Goal: Task Accomplishment & Management: Manage account settings

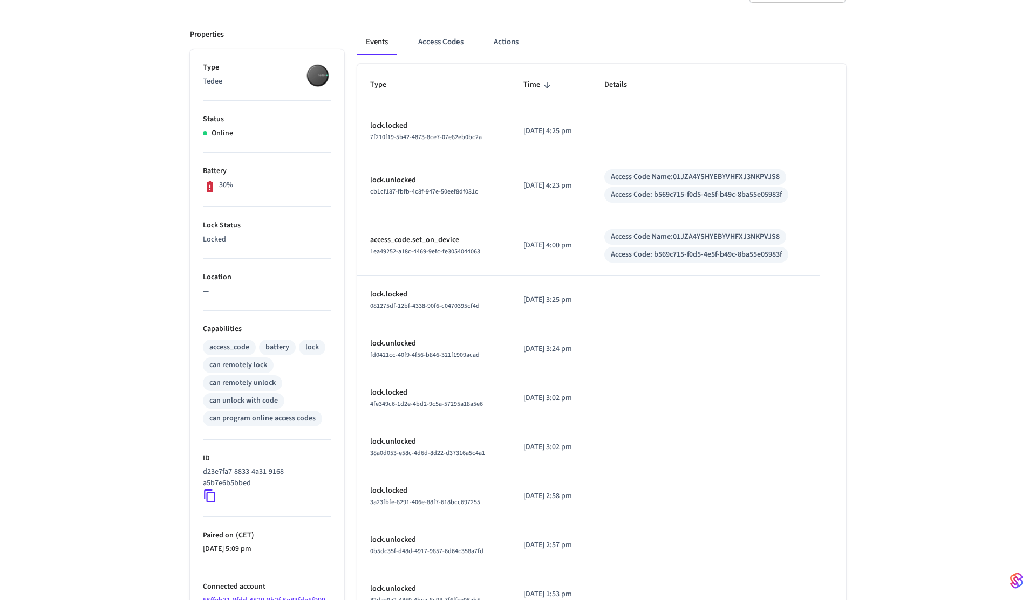
scroll to position [127, 0]
click at [424, 28] on div "Events Access Codes Actions Type Time Details lock.locked 7f210f19-5b42-4873-8c…" at bounding box center [595, 345] width 502 height 655
click at [425, 32] on button "Access Codes" at bounding box center [440, 44] width 63 height 26
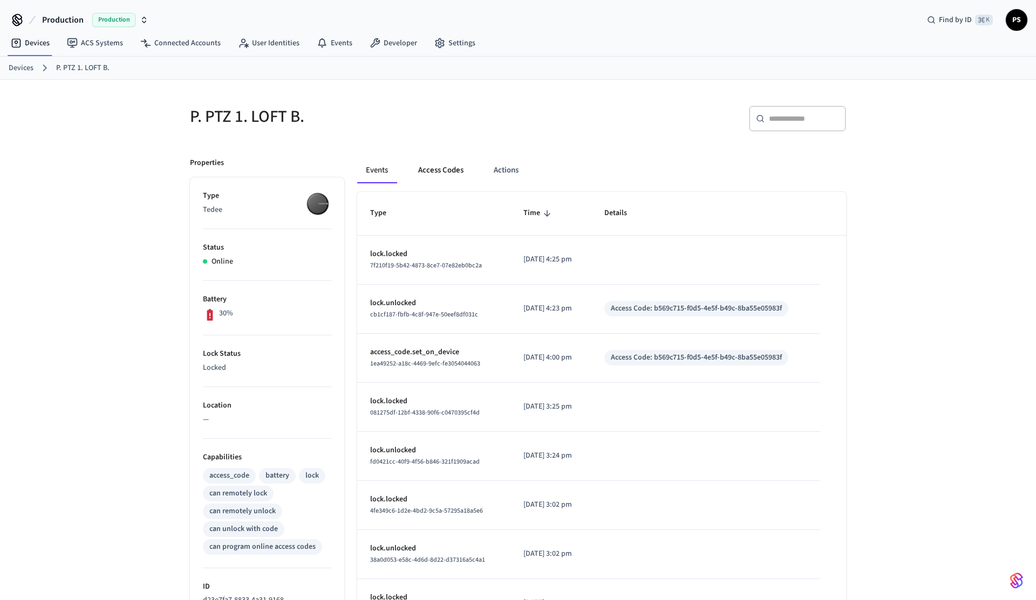
click at [445, 166] on button "Access Codes" at bounding box center [440, 171] width 63 height 26
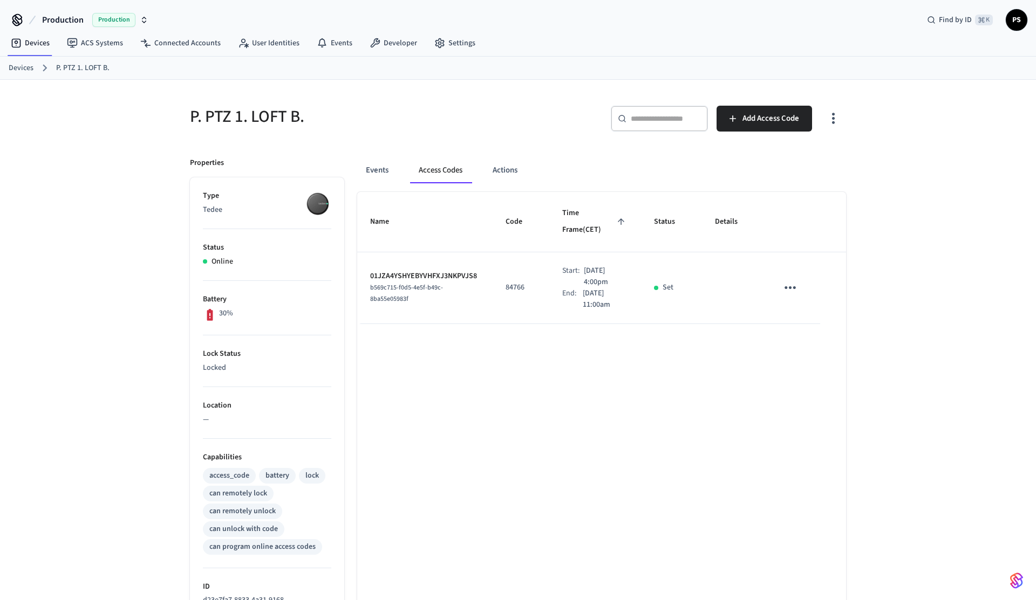
click at [836, 112] on icon "button" at bounding box center [833, 118] width 17 height 17
click at [795, 159] on li "Show unmanaged access codes on device" at bounding box center [764, 163] width 152 height 29
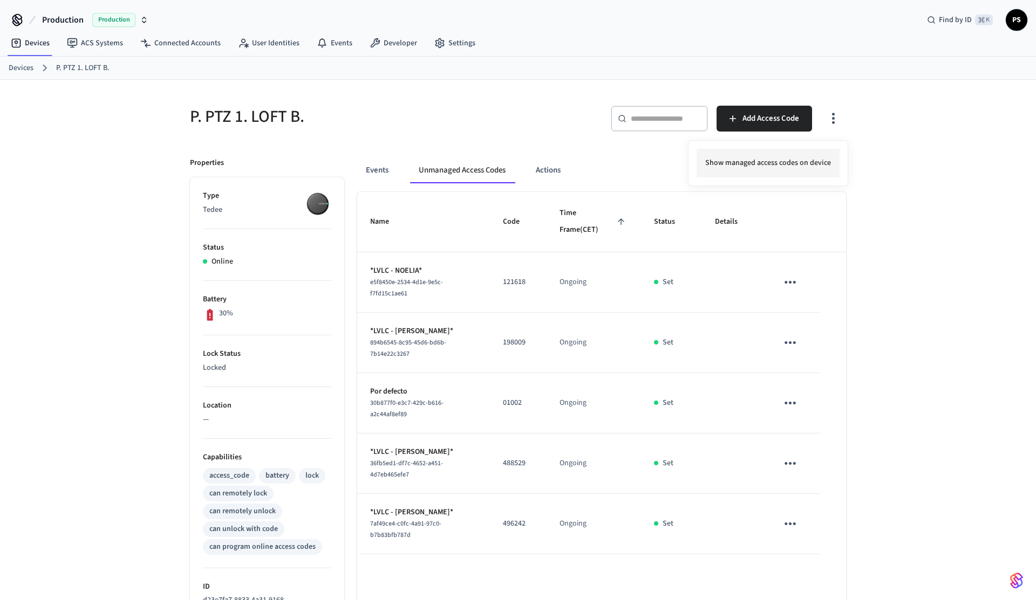
click at [731, 169] on li "Show managed access codes on device" at bounding box center [767, 163] width 143 height 29
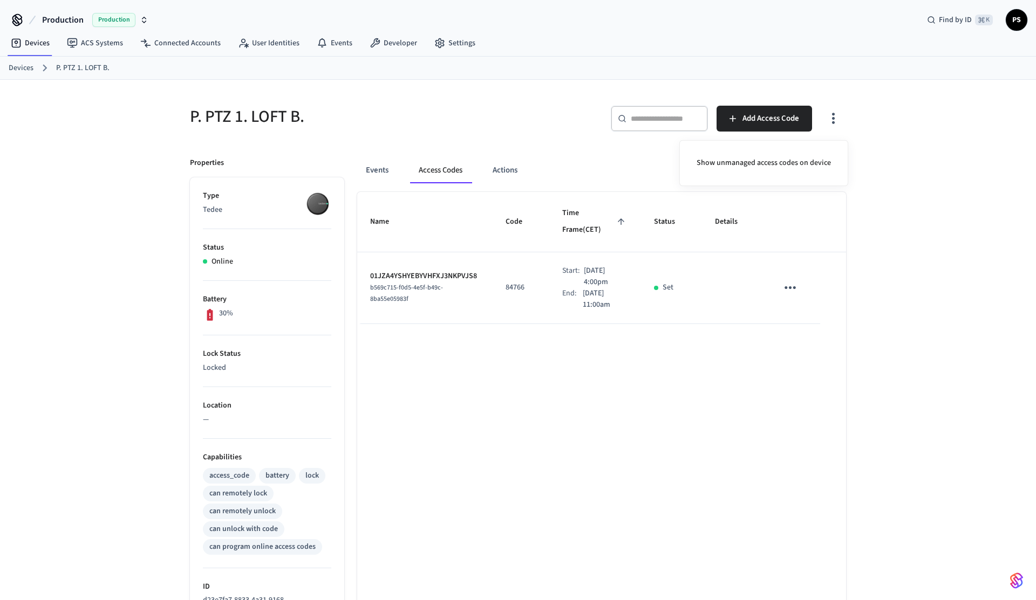
click at [496, 135] on div at bounding box center [518, 300] width 1036 height 600
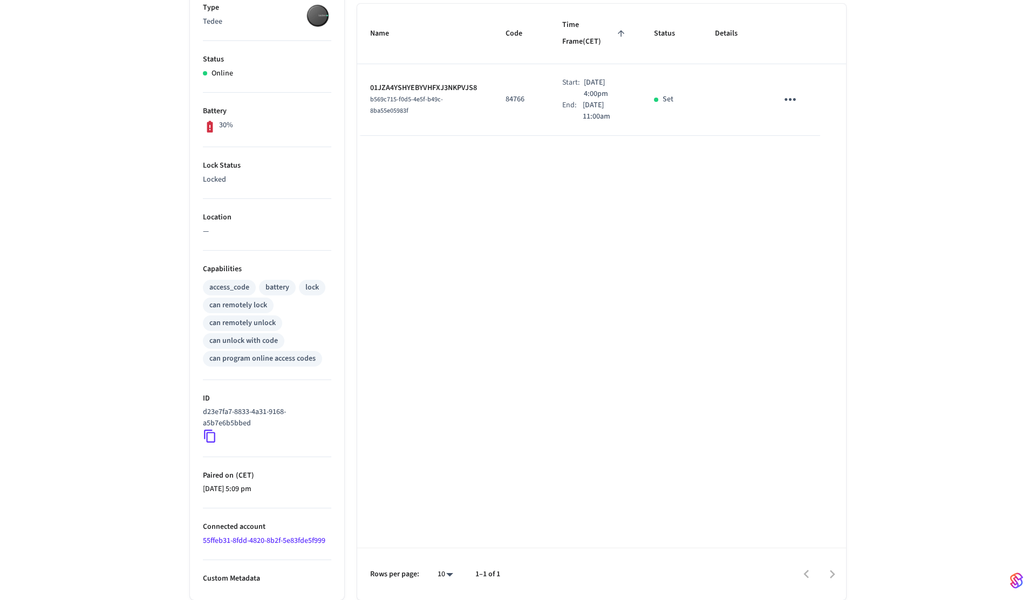
click at [484, 253] on div "Name Code Time Frame (CET) Status Details 01JZA4YSHYEBYVHFXJ3NKPVJS8 b569c715-f…" at bounding box center [601, 302] width 489 height 597
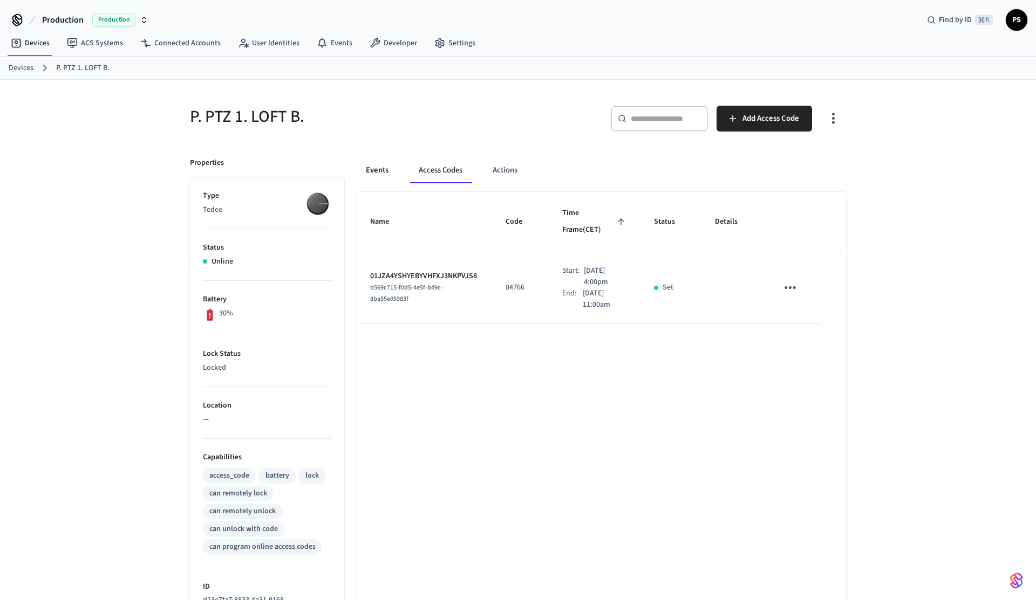
click at [375, 173] on button "Events" at bounding box center [377, 171] width 40 height 26
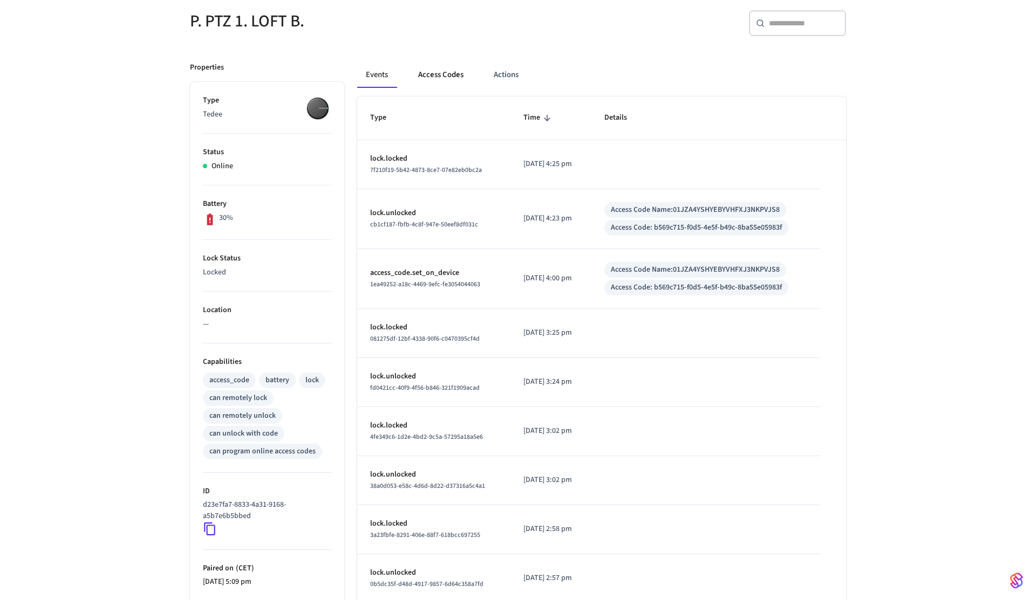
scroll to position [200, 0]
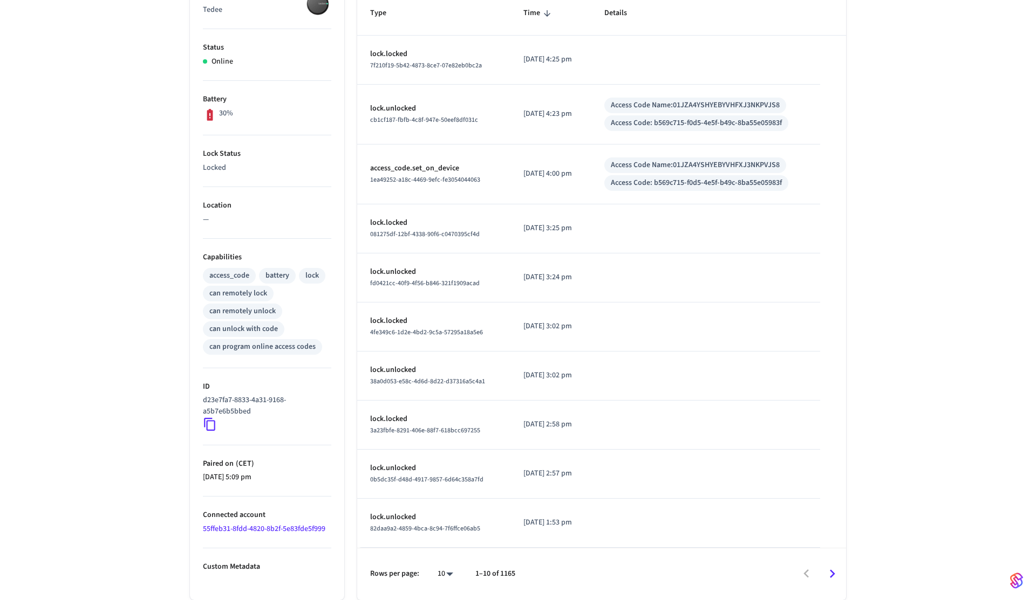
click at [419, 172] on p "access_code.set_on_device" at bounding box center [433, 168] width 127 height 11
click at [392, 114] on div "cb1cf187-fbfb-4c8f-947e-50eef8df031c" at bounding box center [433, 119] width 127 height 11
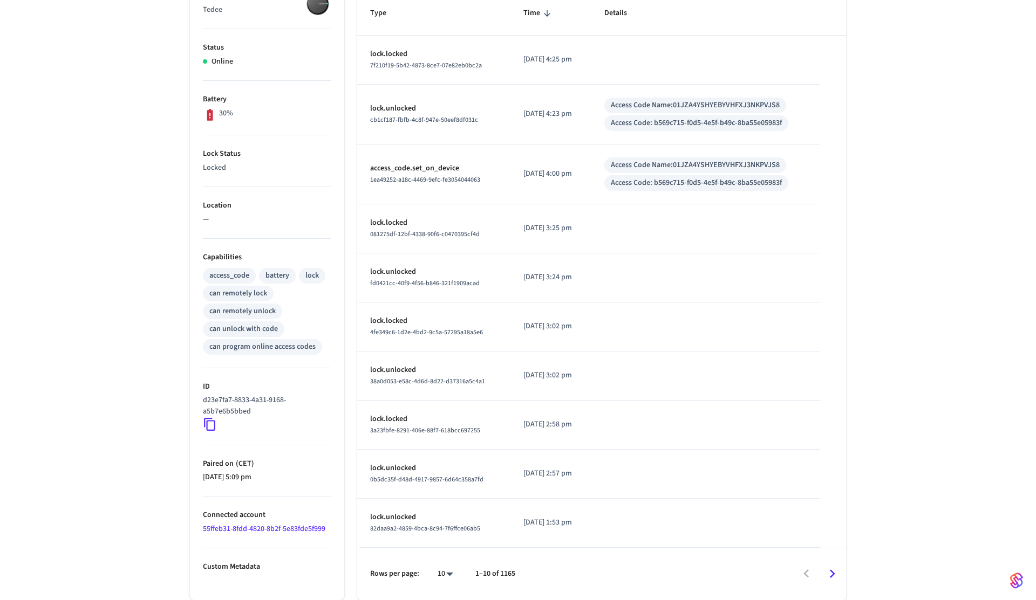
click at [392, 114] on div "cb1cf187-fbfb-4c8f-947e-50eef8df031c" at bounding box center [433, 119] width 127 height 11
click at [393, 109] on p "lock.unlocked" at bounding box center [433, 108] width 127 height 11
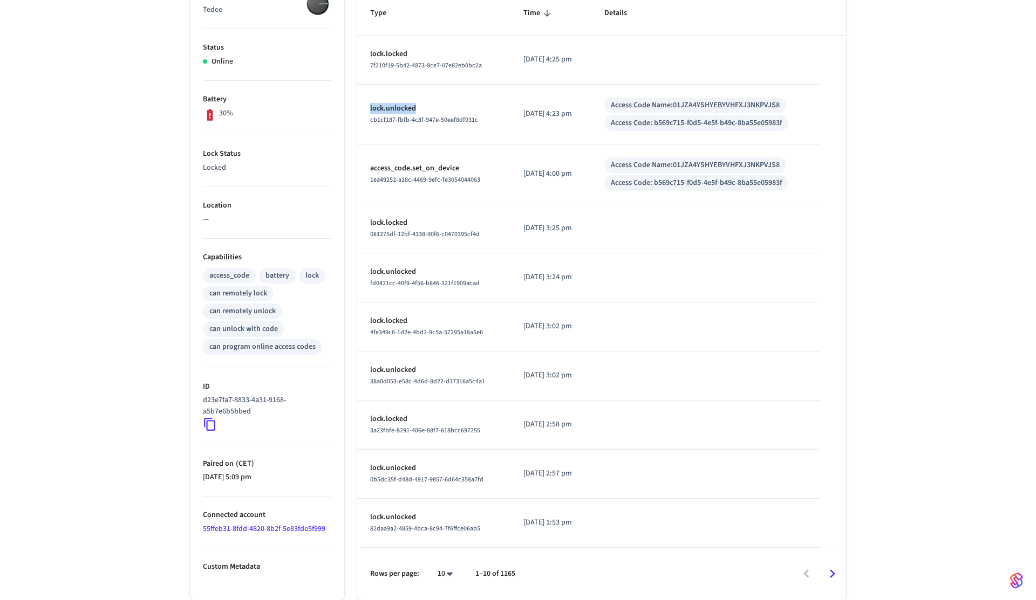
click at [829, 578] on icon "Go to next page" at bounding box center [832, 574] width 17 height 17
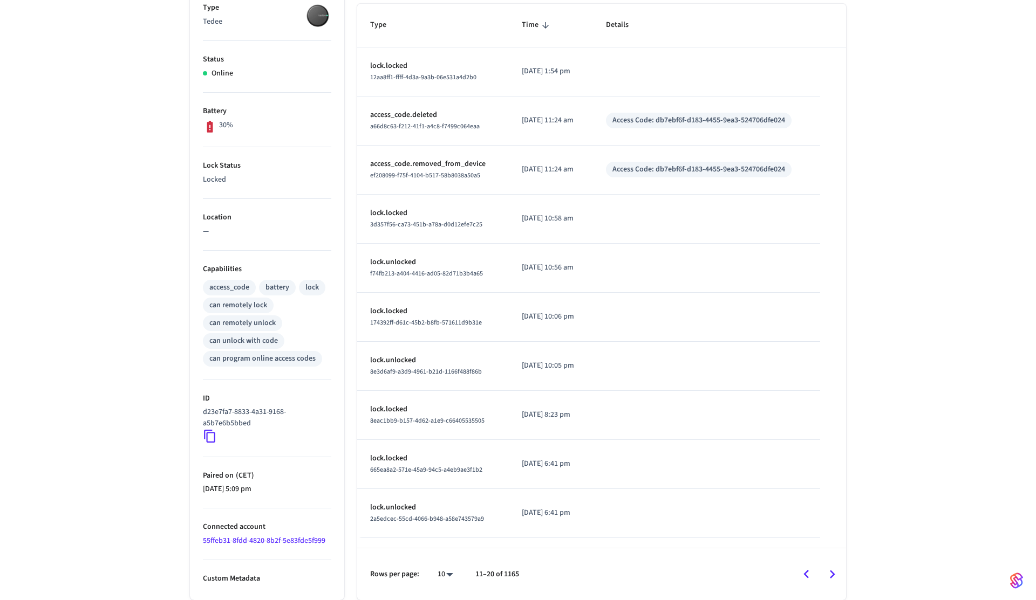
scroll to position [188, 0]
click at [802, 579] on icon "Go to previous page" at bounding box center [806, 574] width 17 height 17
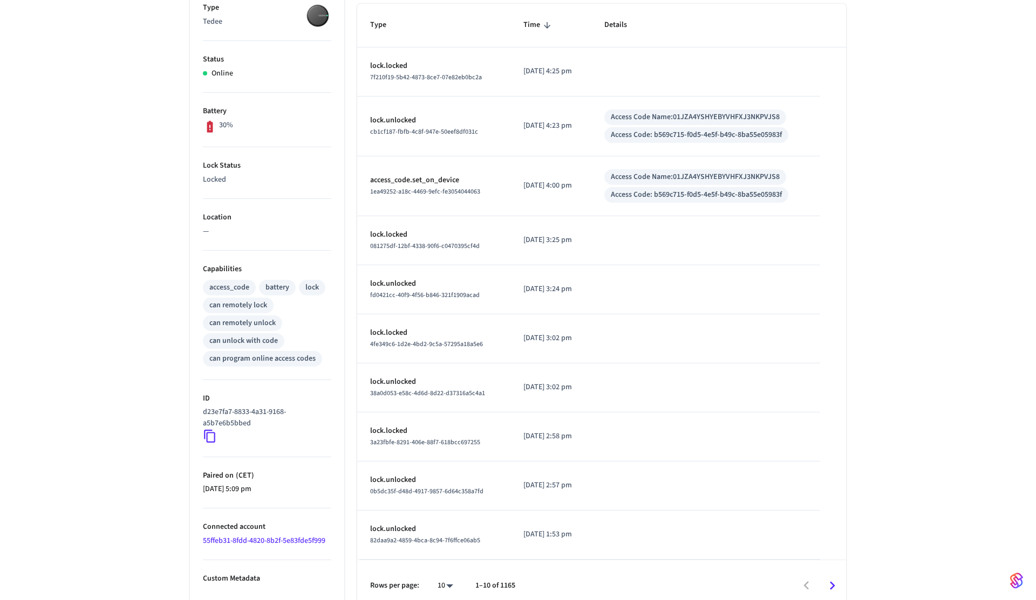
click at [62, 261] on div "P. PTZ 1. LOFT B. ​ ​ Properties Type Tedee Status Online Battery 30% Lock Stat…" at bounding box center [518, 252] width 1036 height 720
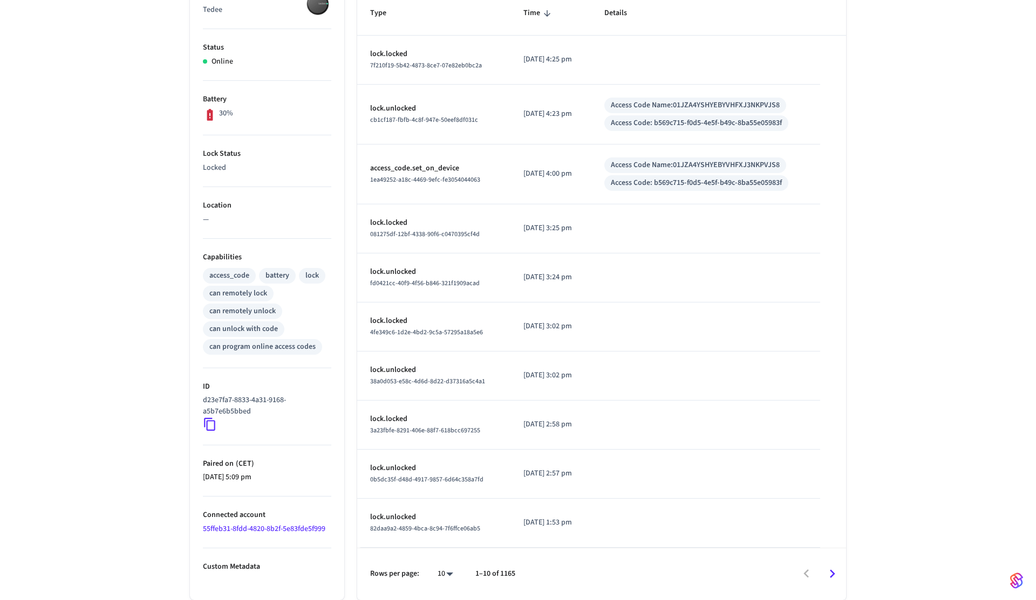
scroll to position [0, 0]
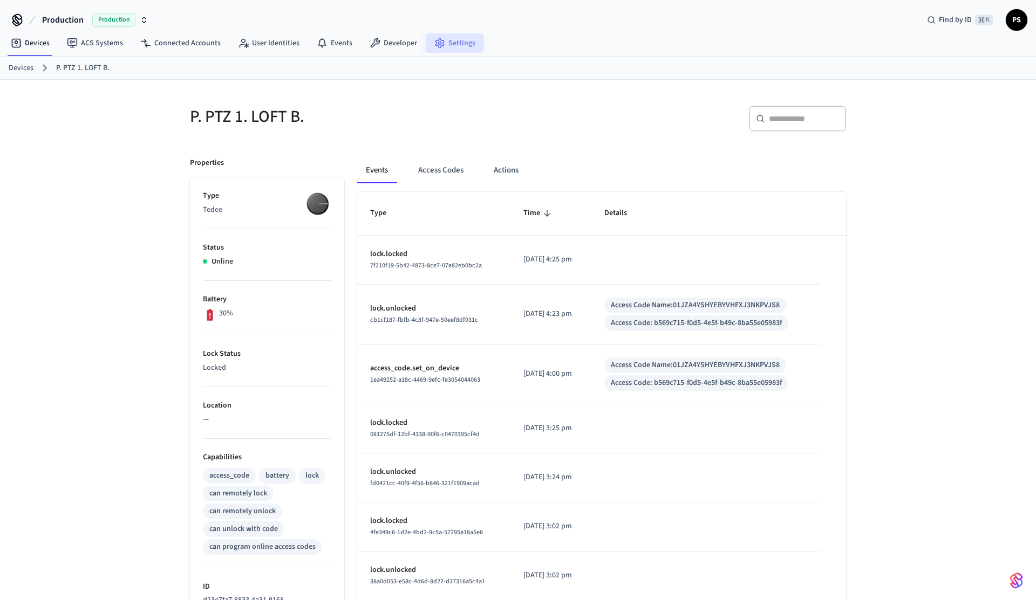
click at [449, 37] on link "Settings" at bounding box center [455, 42] width 58 height 19
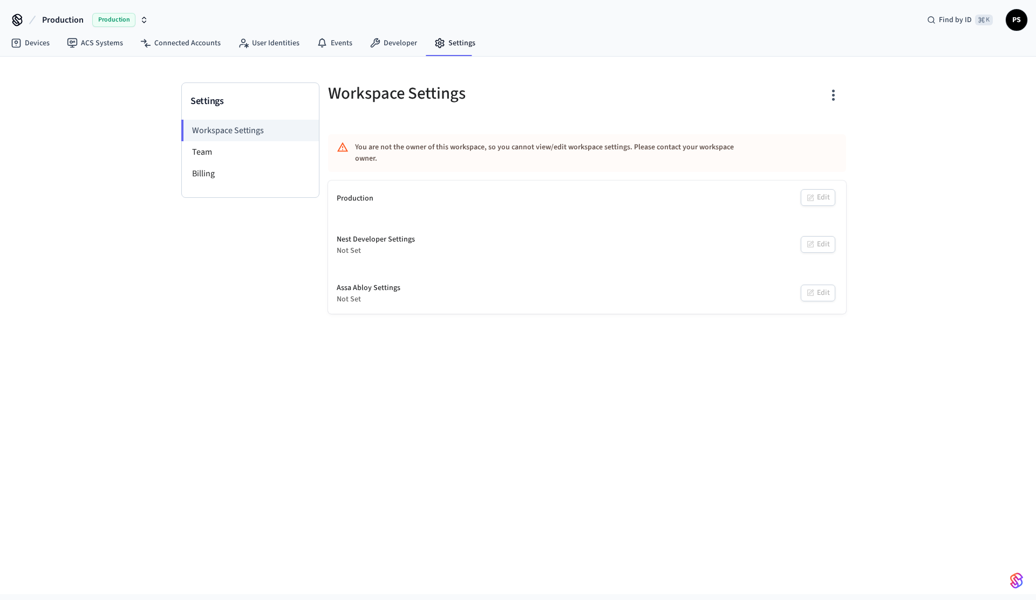
click at [828, 90] on icon "button" at bounding box center [833, 95] width 17 height 17
click at [489, 74] on div at bounding box center [518, 300] width 1036 height 600
click at [207, 183] on li "Billing" at bounding box center [250, 174] width 137 height 22
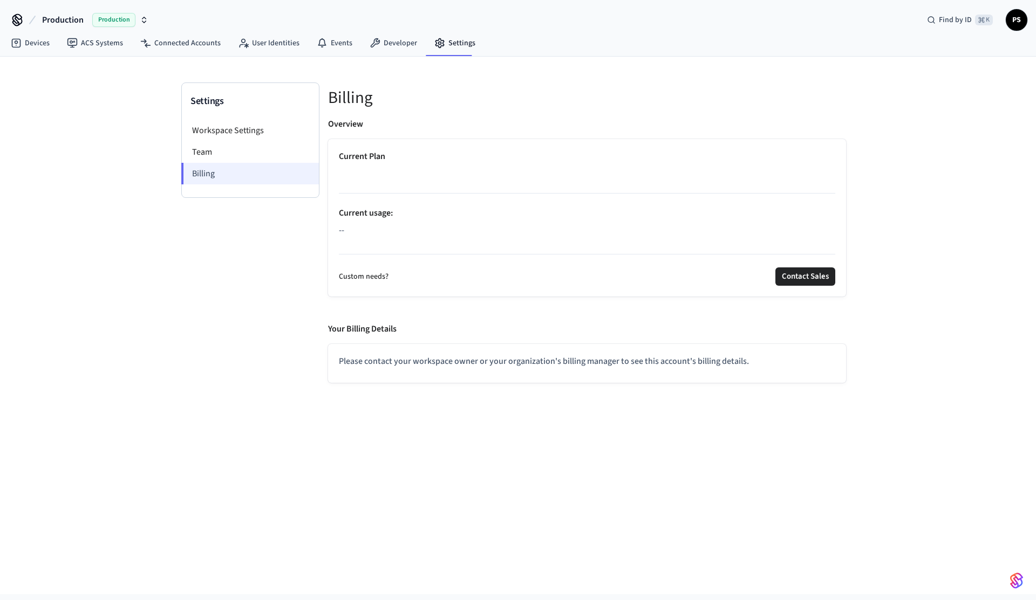
click at [217, 163] on li "Billing" at bounding box center [250, 174] width 138 height 22
click at [217, 153] on li "Team" at bounding box center [250, 152] width 137 height 22
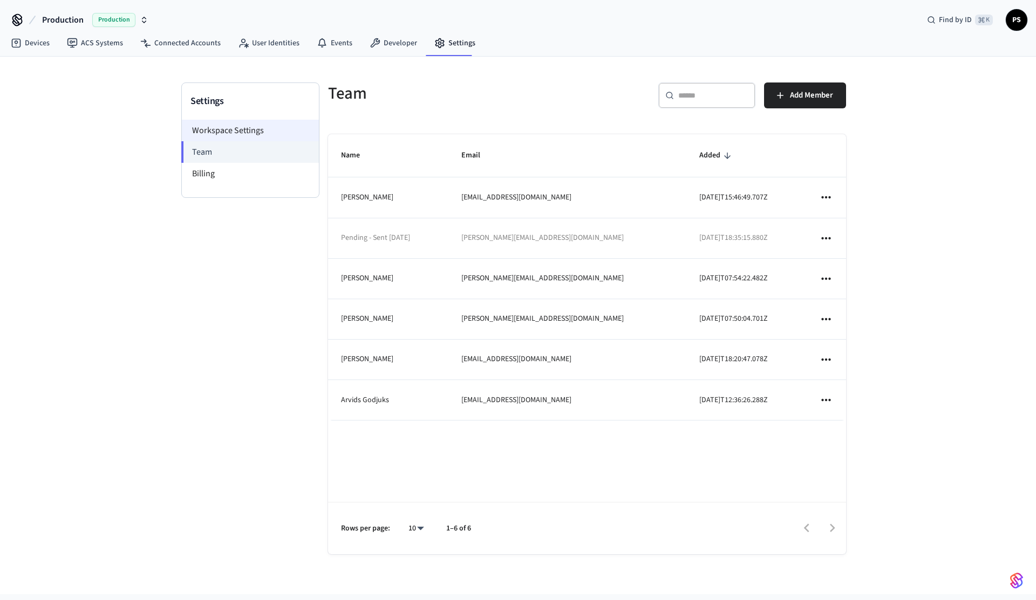
click at [222, 132] on li "Workspace Settings" at bounding box center [250, 131] width 137 height 22
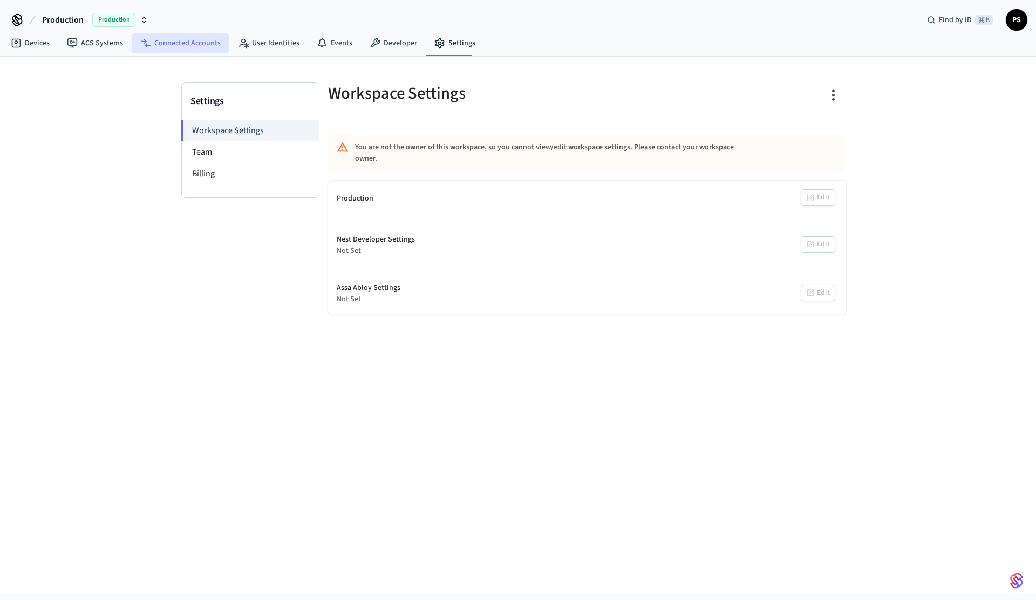
click at [207, 45] on link "Connected Accounts" at bounding box center [181, 42] width 98 height 19
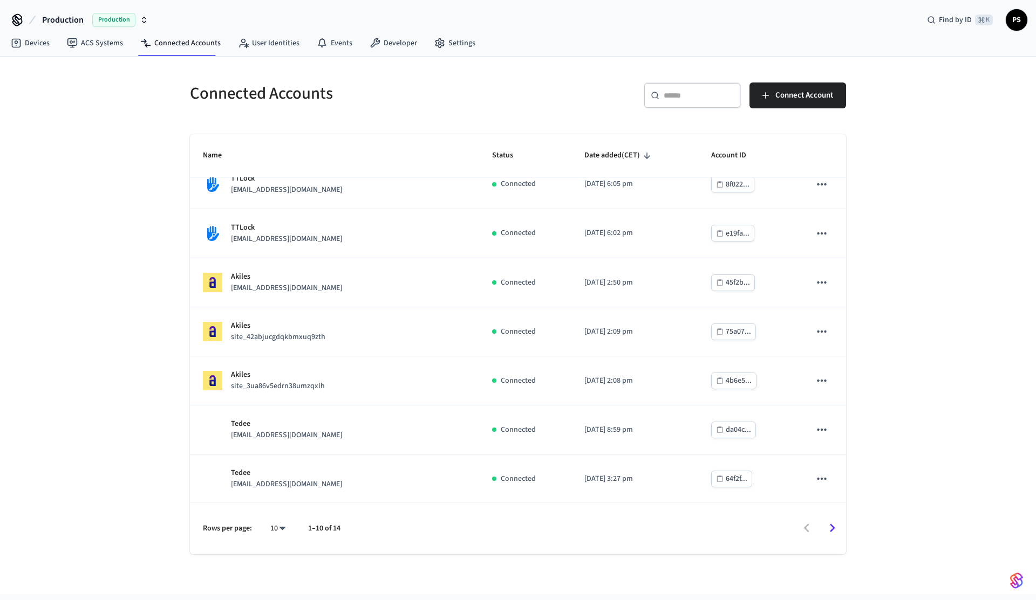
scroll to position [167, 0]
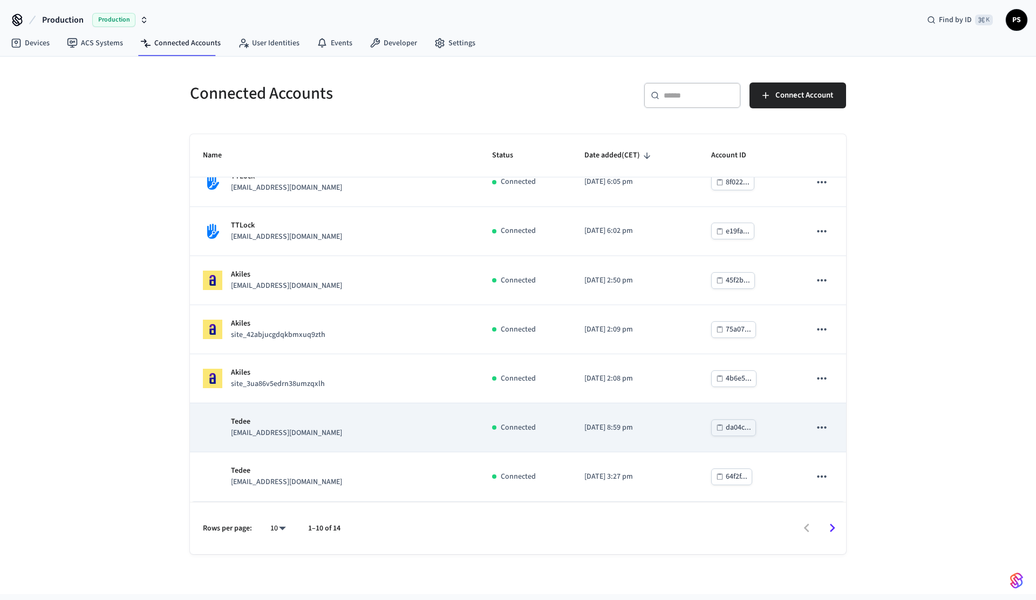
click at [371, 427] on div "Tedee Recepcion@holidays2malaga.com" at bounding box center [334, 427] width 263 height 23
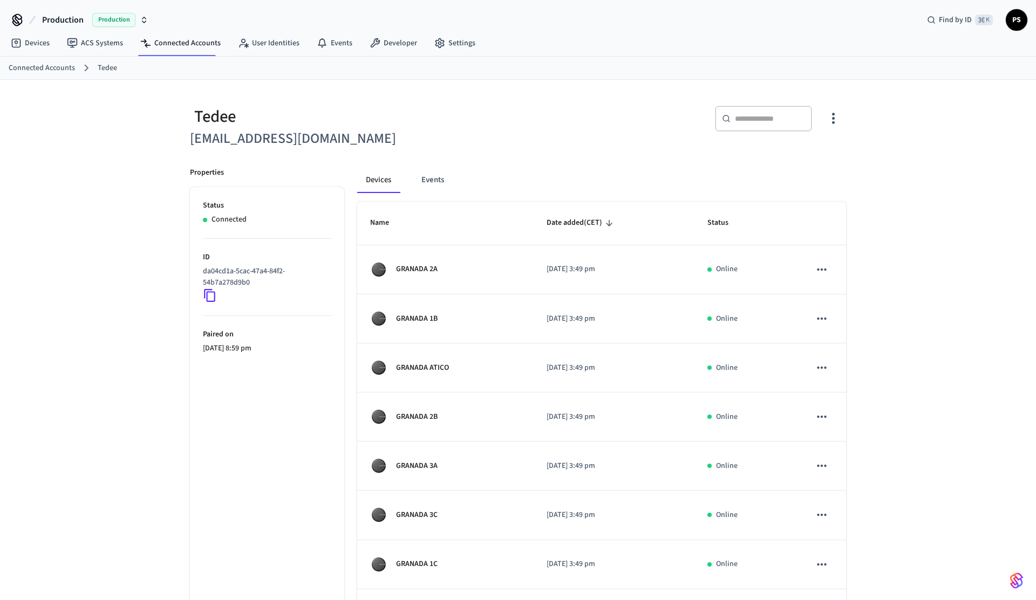
click at [215, 297] on icon at bounding box center [209, 295] width 11 height 13
click at [385, 49] on link "Developer" at bounding box center [393, 42] width 65 height 19
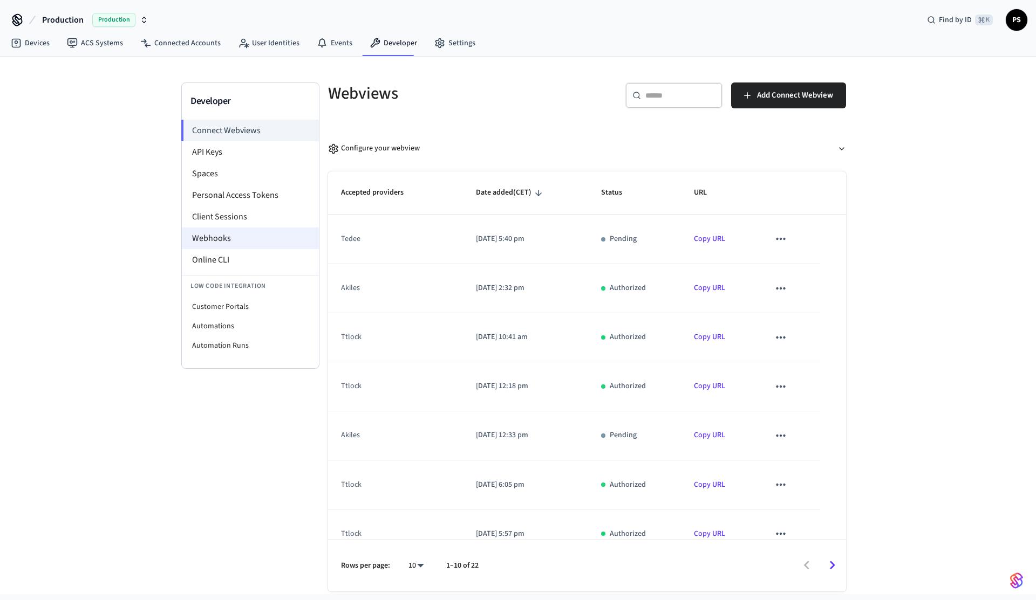
click at [217, 236] on li "Webhooks" at bounding box center [250, 239] width 137 height 22
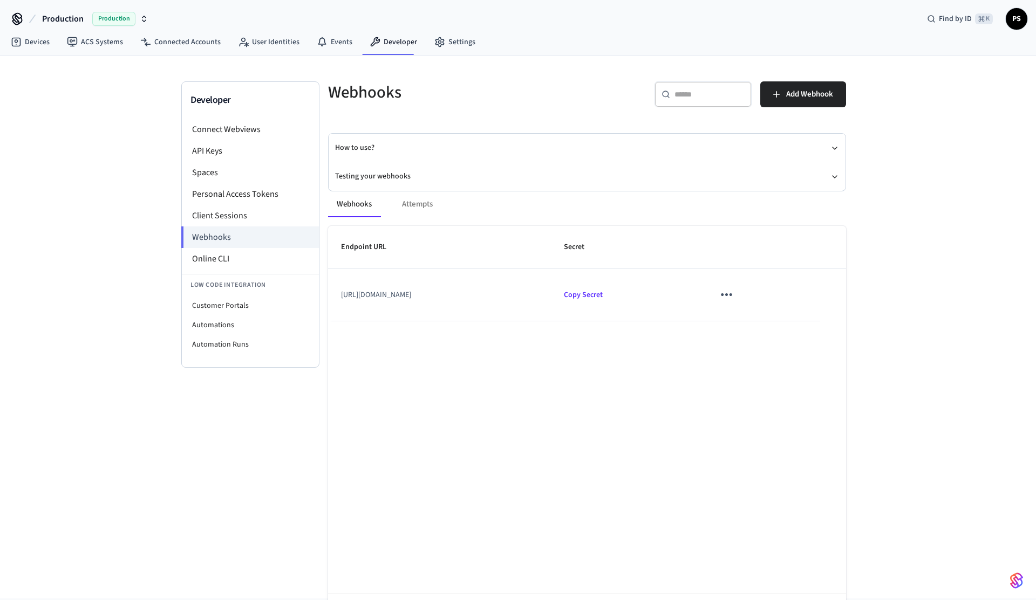
click at [388, 184] on div "Webhooks Attempts Endpoint URL Secret https://my.upmarket.cloud/seam/webhook Co…" at bounding box center [580, 413] width 531 height 468
click at [394, 175] on button "Testing your webhooks" at bounding box center [587, 176] width 504 height 29
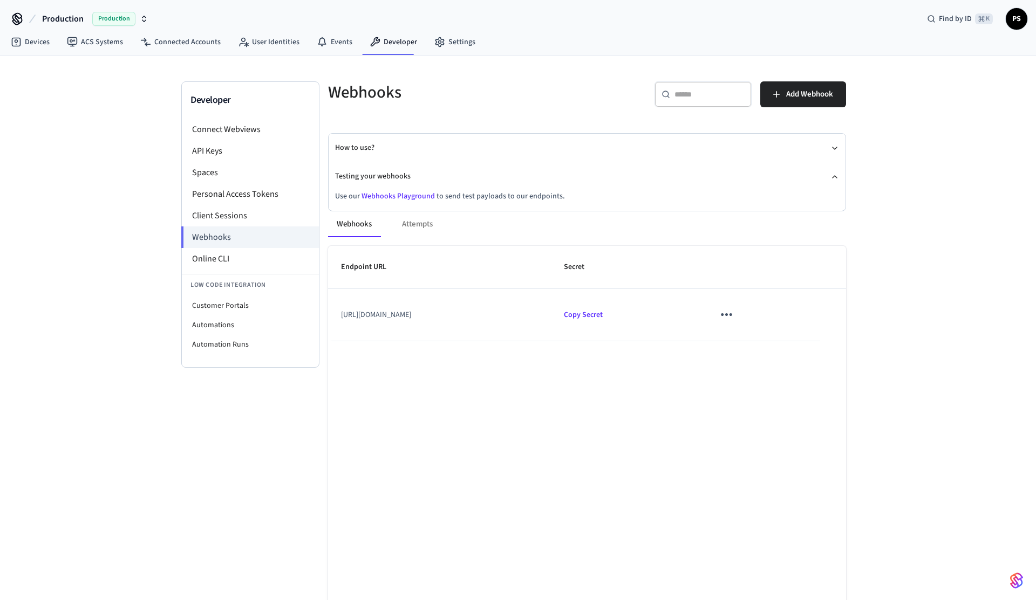
click at [406, 225] on div "Webhooks Attempts" at bounding box center [587, 224] width 518 height 26
click at [421, 222] on div "Webhooks Attempts" at bounding box center [587, 224] width 518 height 26
click at [732, 314] on icon "sticky table" at bounding box center [726, 315] width 11 height 3
click at [705, 241] on div at bounding box center [518, 300] width 1036 height 600
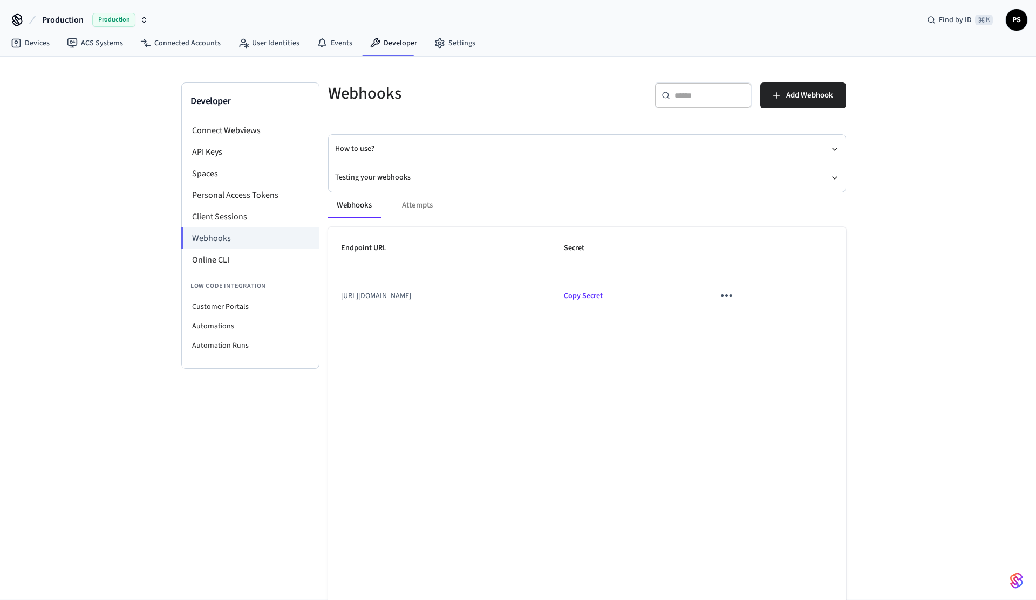
click at [422, 207] on div "Webhooks Attempts" at bounding box center [587, 206] width 518 height 26
